Goal: Find specific page/section: Find specific page/section

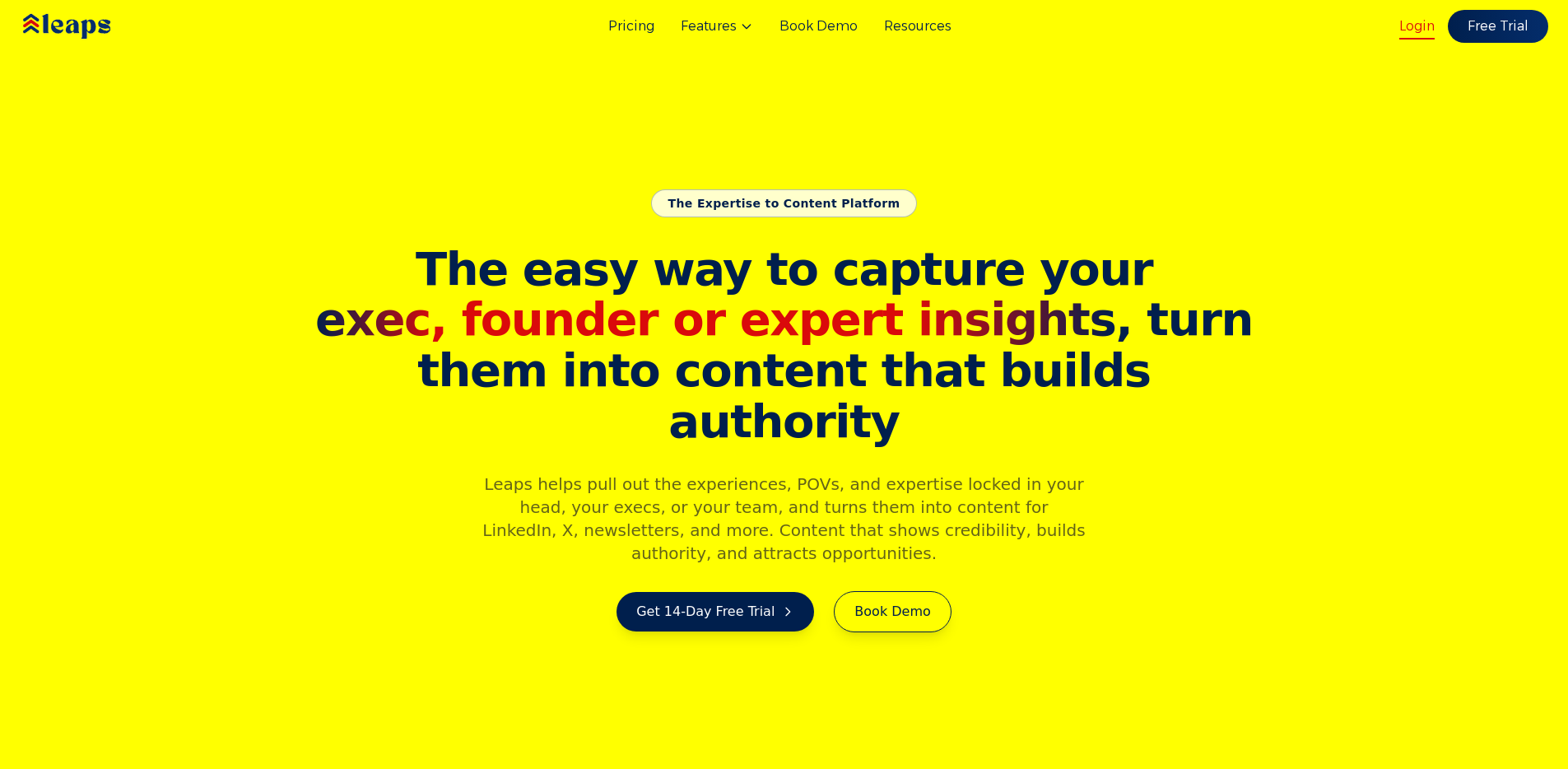
click at [1426, 24] on link "Login" at bounding box center [1417, 26] width 35 height 20
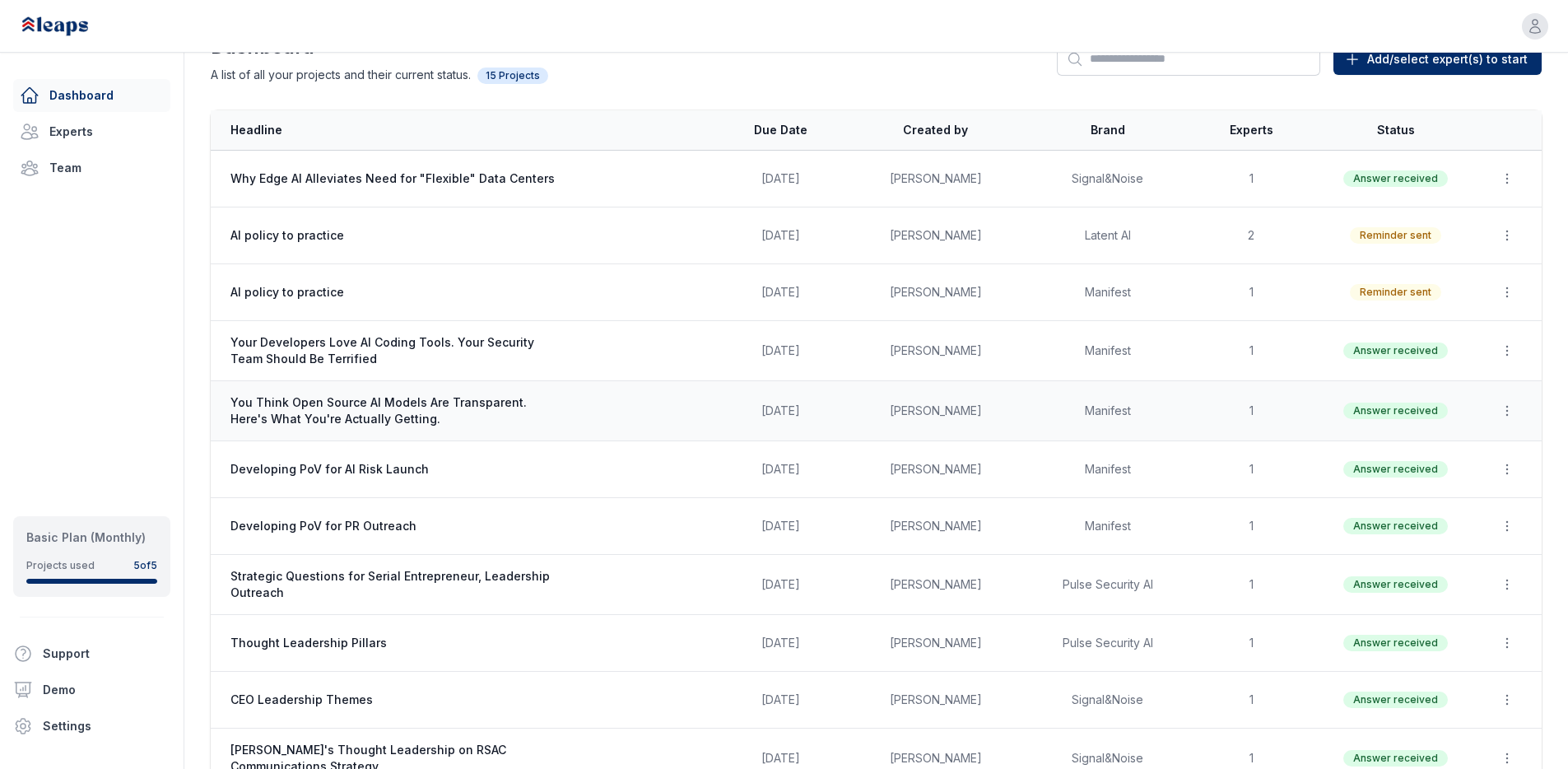
scroll to position [55, 0]
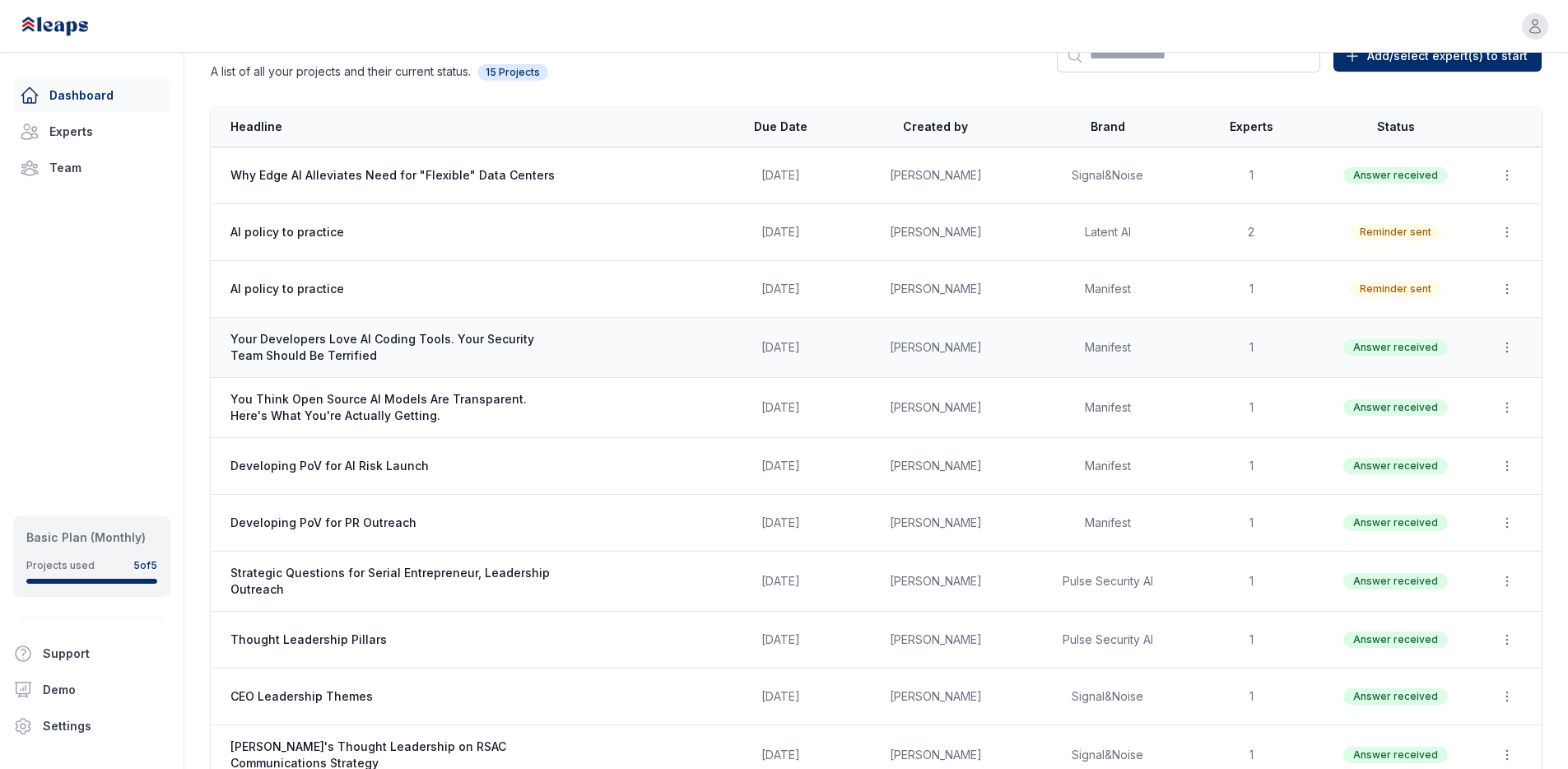
click at [319, 346] on span "Your Developers Love AI Coding Tools. Your Security Team Should Be Terrified" at bounding box center [395, 348] width 329 height 33
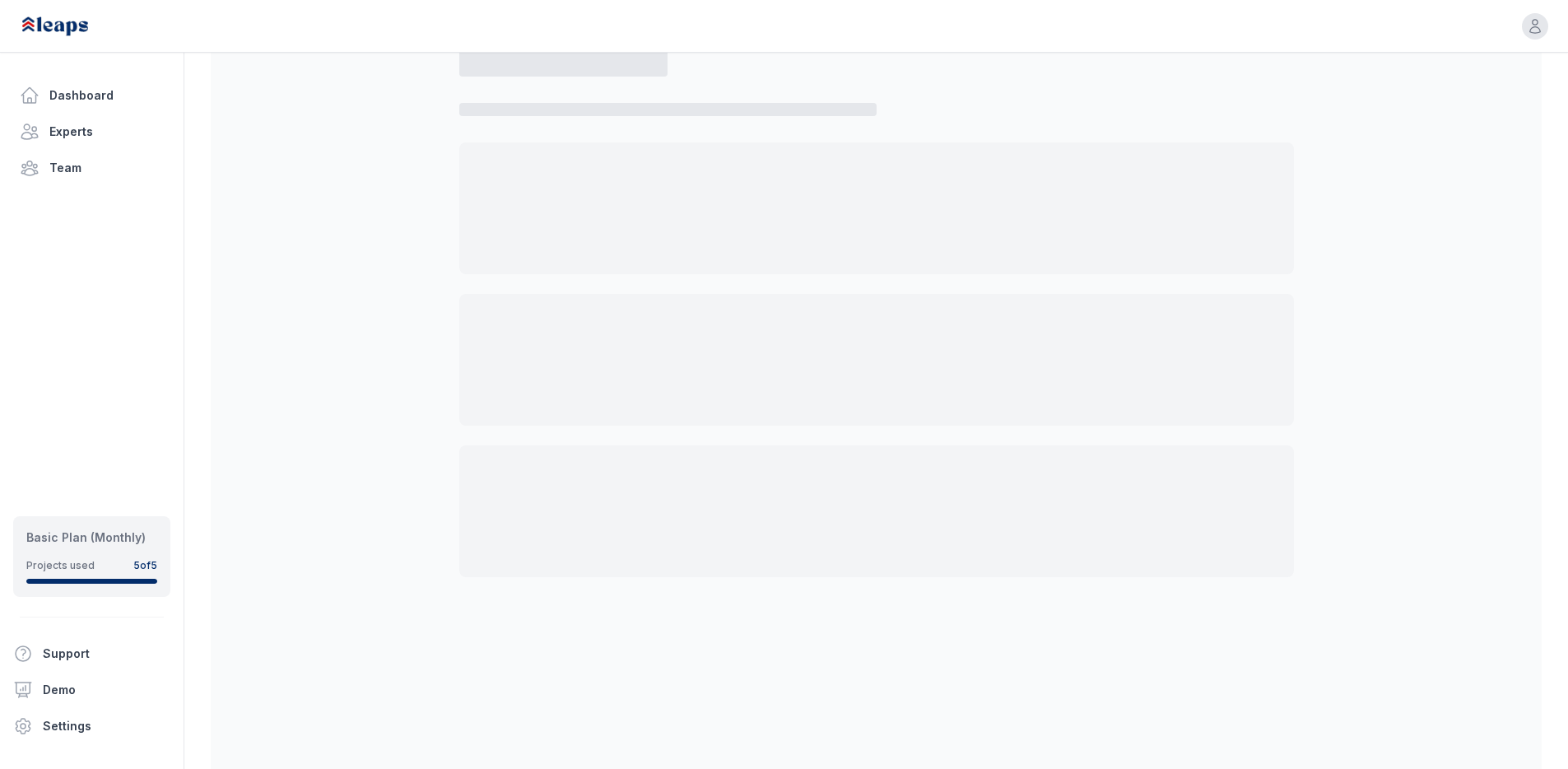
select select "*"
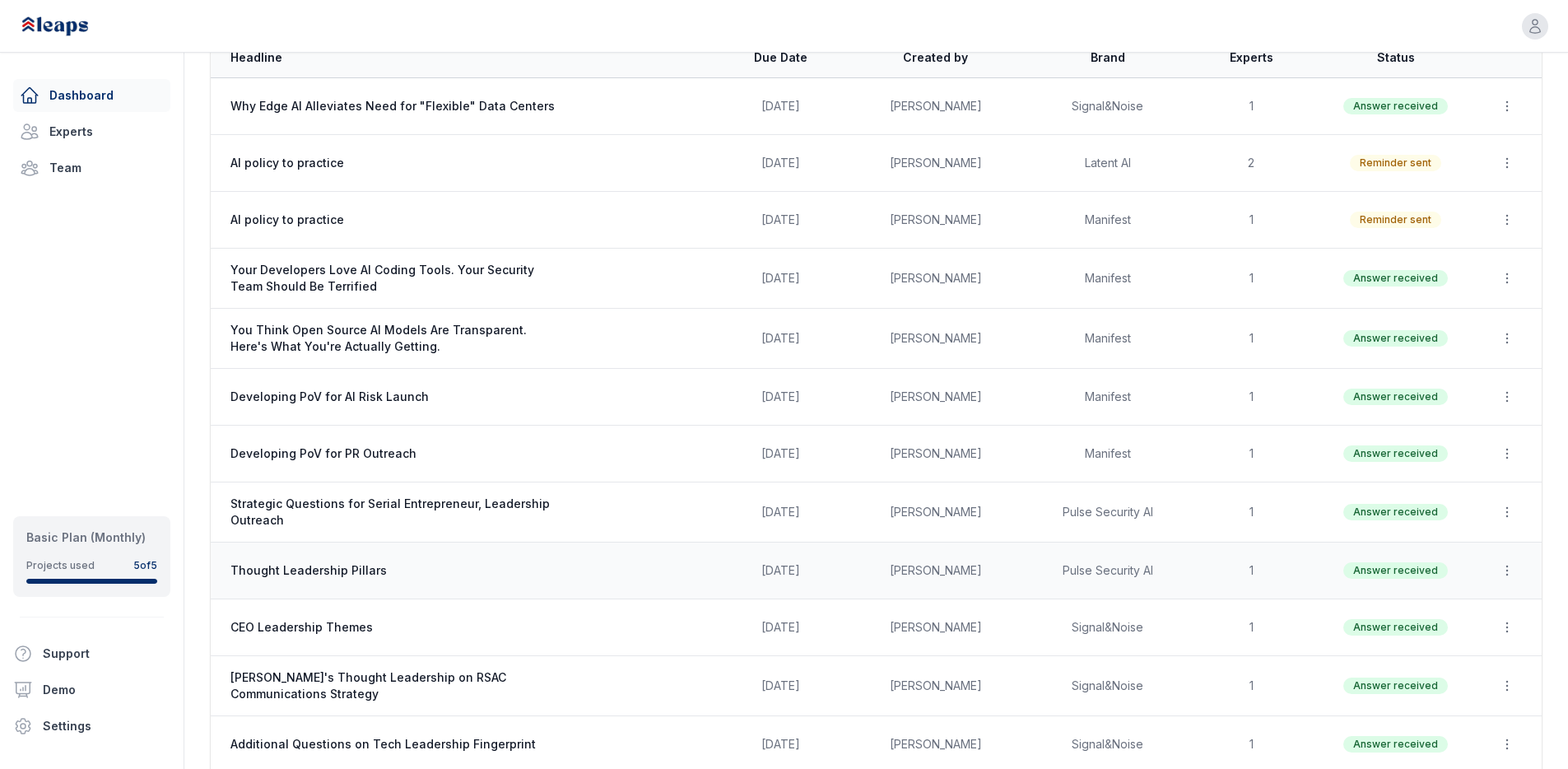
scroll to position [96, 0]
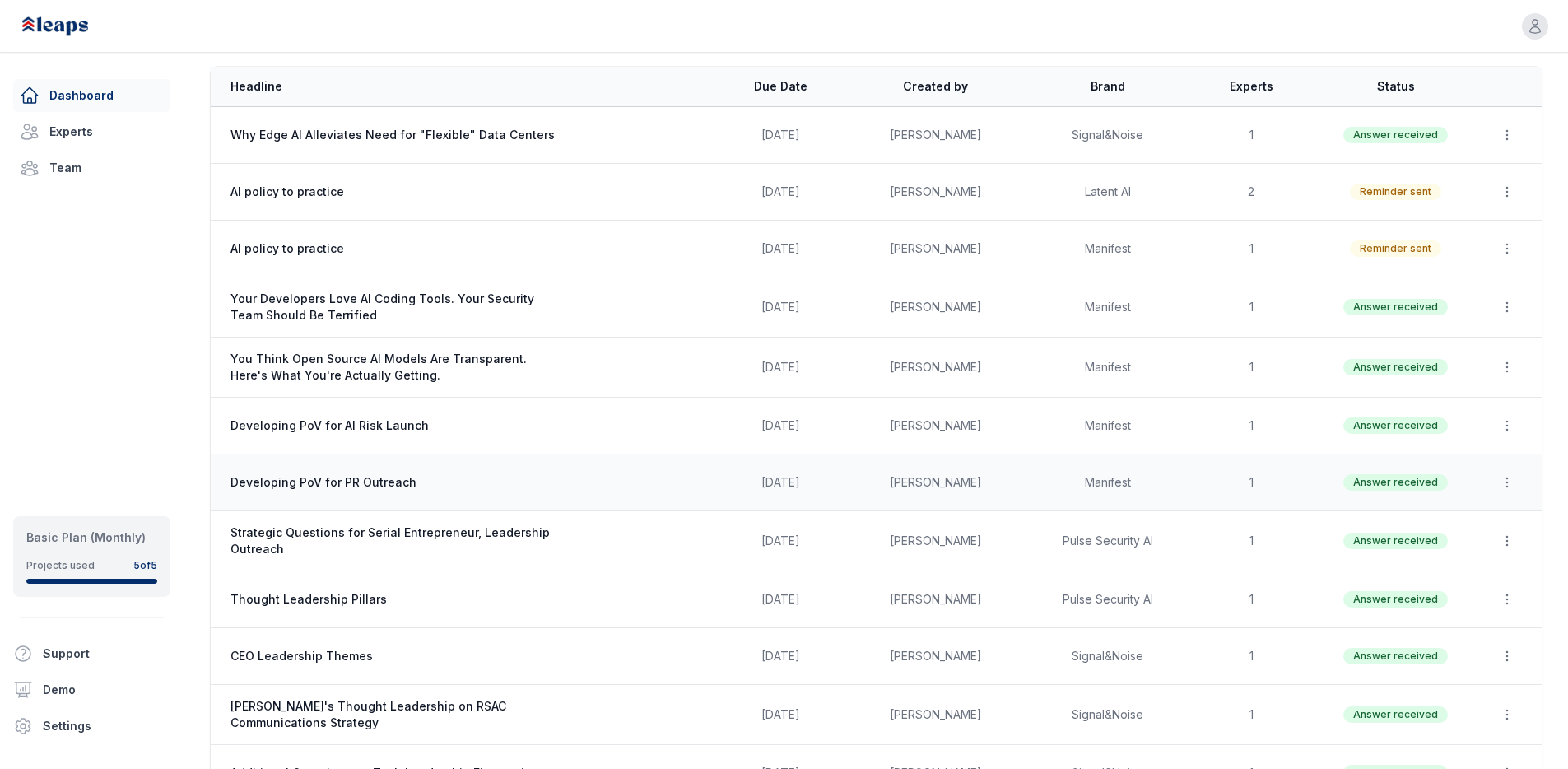
click at [392, 481] on span "Developing PoV for PR Outreach" at bounding box center [395, 482] width 329 height 17
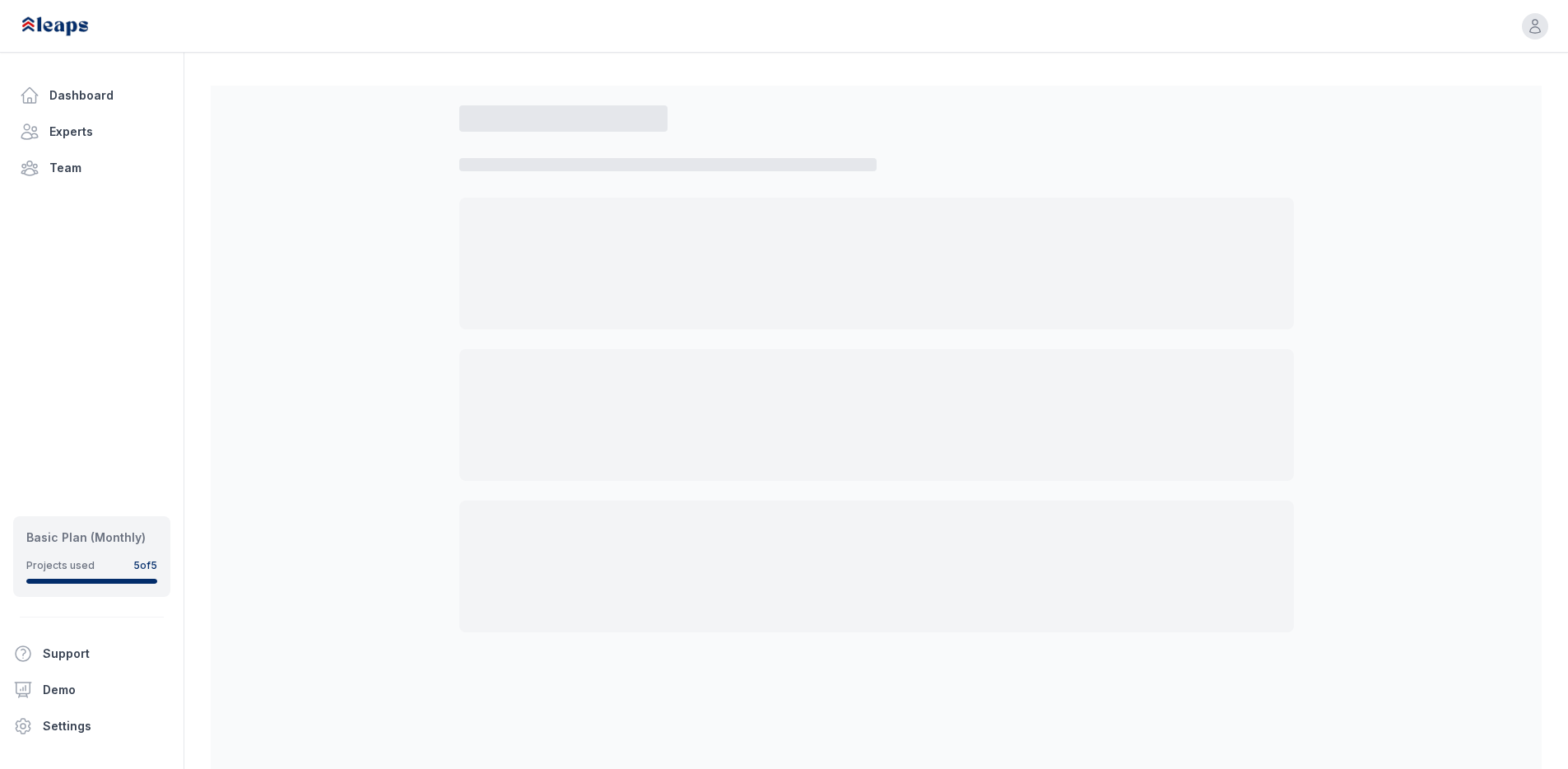
select select "*"
